Goal: Information Seeking & Learning: Understand process/instructions

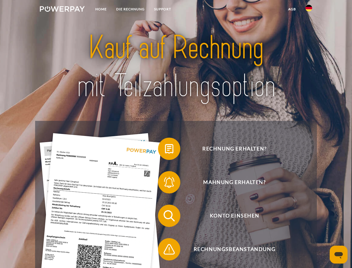
click at [62, 10] on img at bounding box center [62, 9] width 45 height 6
click at [309, 10] on img at bounding box center [308, 8] width 7 height 7
click at [292, 9] on link "agb" at bounding box center [291, 9] width 17 height 10
click at [165, 150] on span at bounding box center [161, 149] width 28 height 28
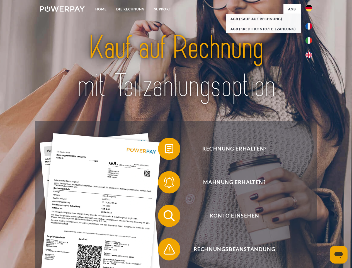
click at [165, 183] on span at bounding box center [161, 182] width 28 height 28
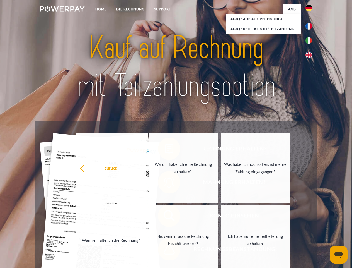
click at [165, 217] on link "Bis wann muss die Rechnung bezahlt werden?" at bounding box center [183, 240] width 69 height 70
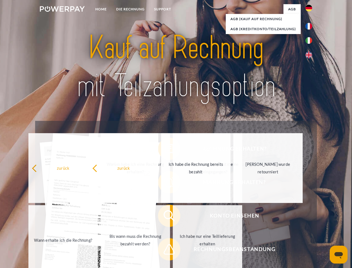
click at [165, 250] on span at bounding box center [161, 249] width 28 height 28
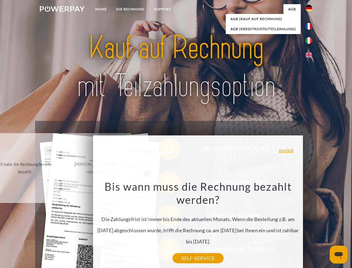
click at [339, 254] on icon "Messaging-Fenster öffnen" at bounding box center [338, 255] width 8 height 7
